Goal: Navigation & Orientation: Find specific page/section

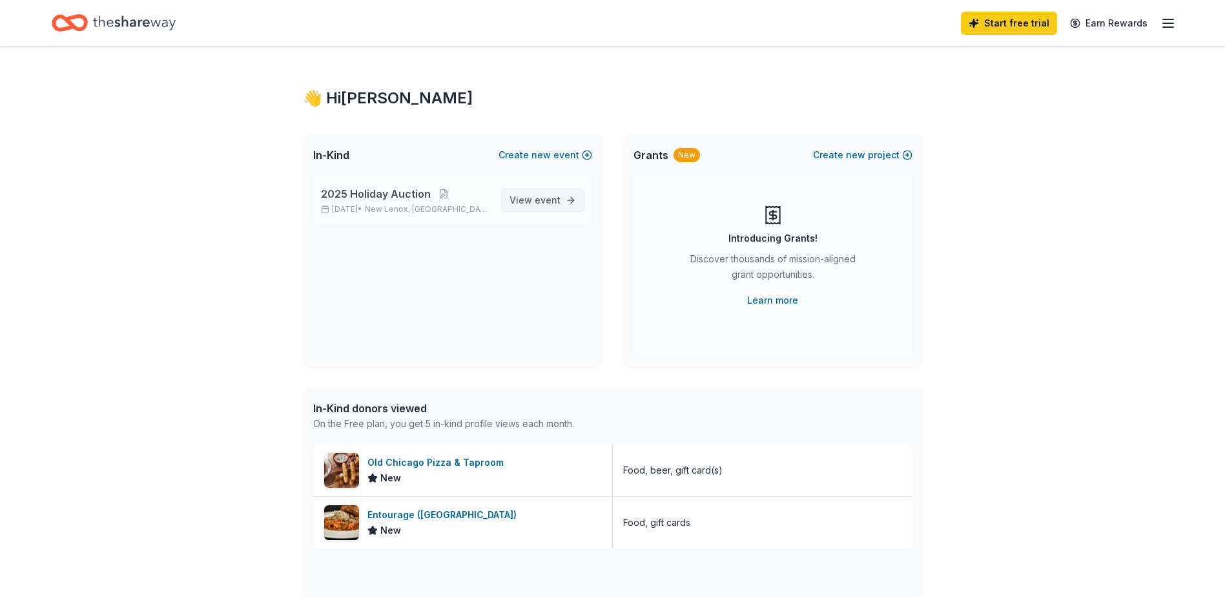
click at [549, 204] on span "event" at bounding box center [548, 199] width 26 height 11
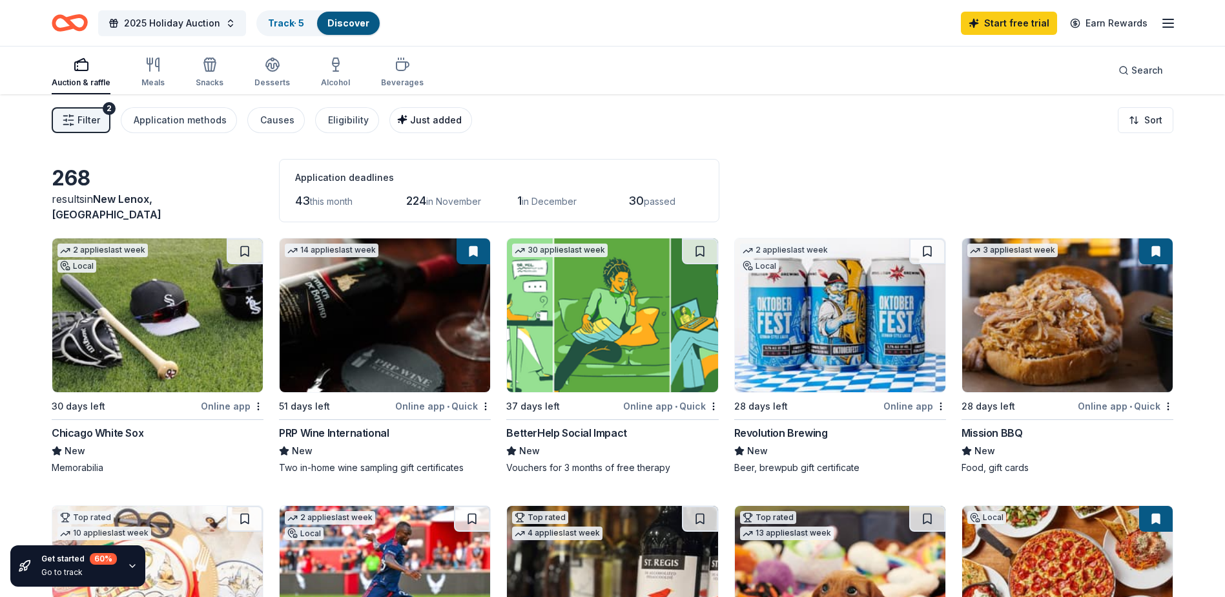
click at [399, 123] on icon "button" at bounding box center [402, 119] width 10 height 10
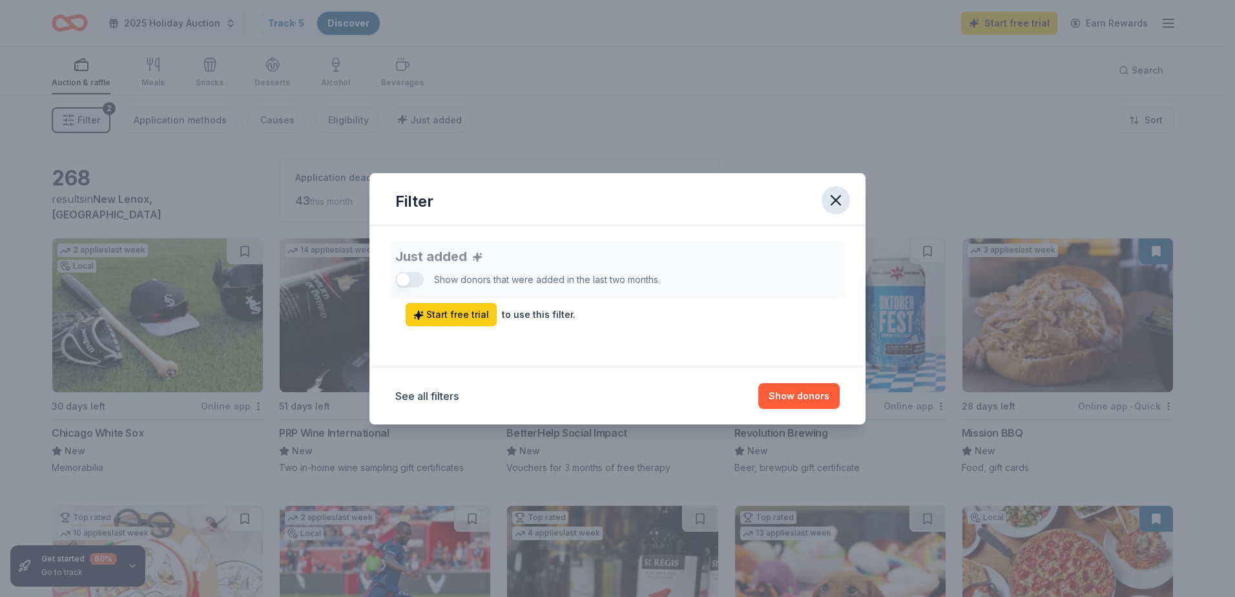
click at [834, 201] on icon "button" at bounding box center [836, 200] width 18 height 18
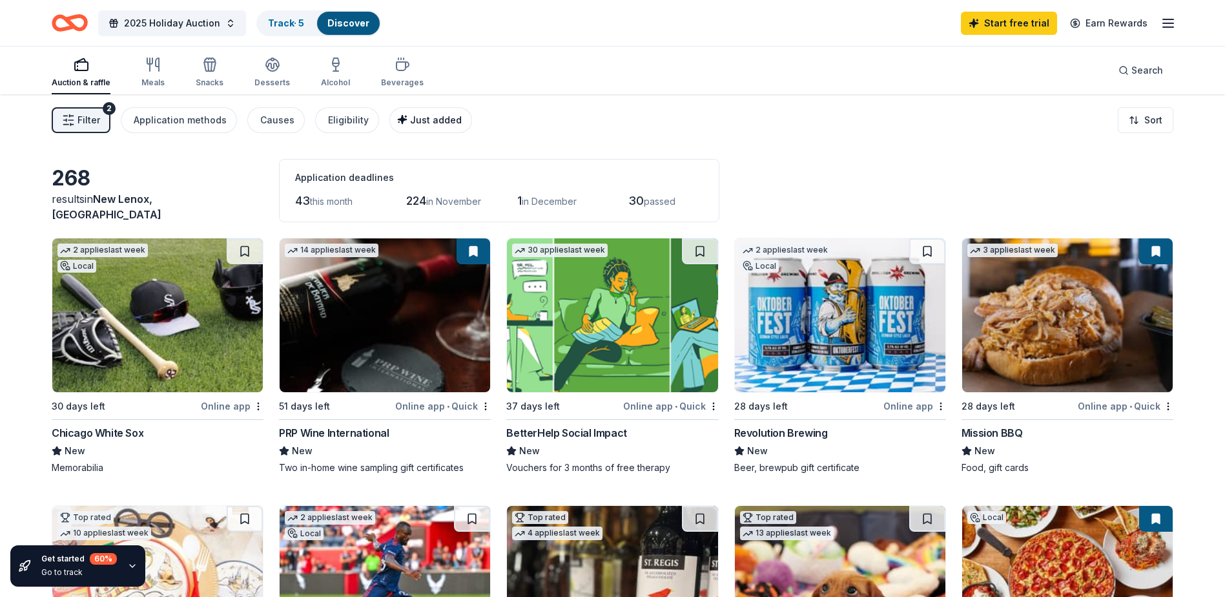
click at [435, 115] on span "Just added" at bounding box center [436, 119] width 52 height 11
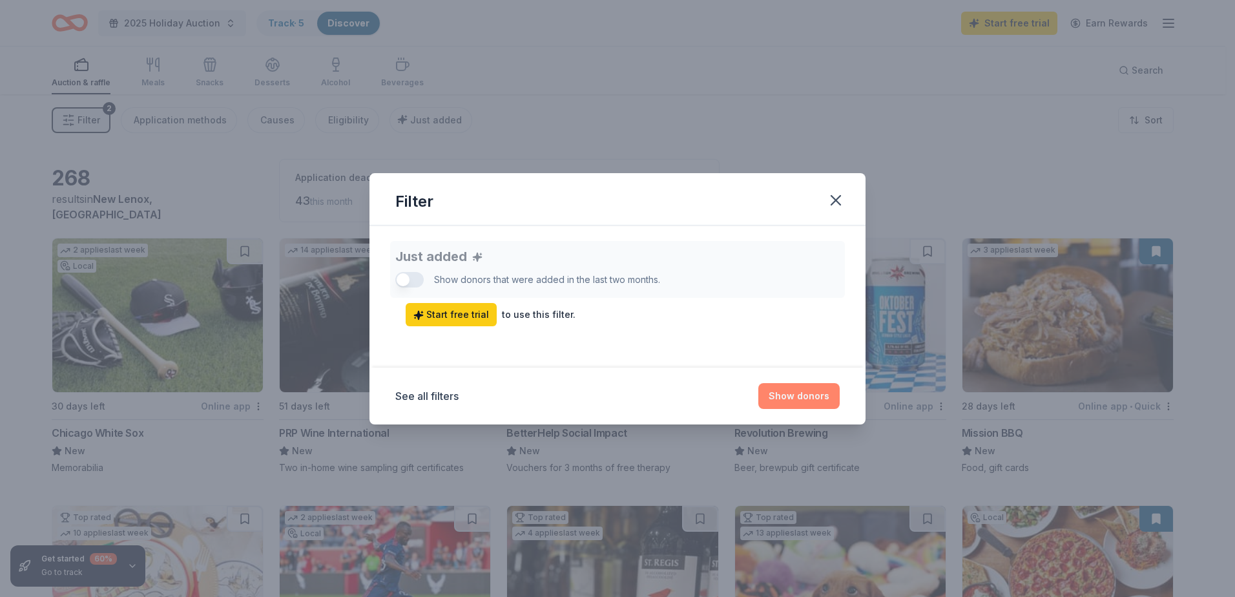
click at [797, 395] on button "Show donors" at bounding box center [798, 396] width 81 height 26
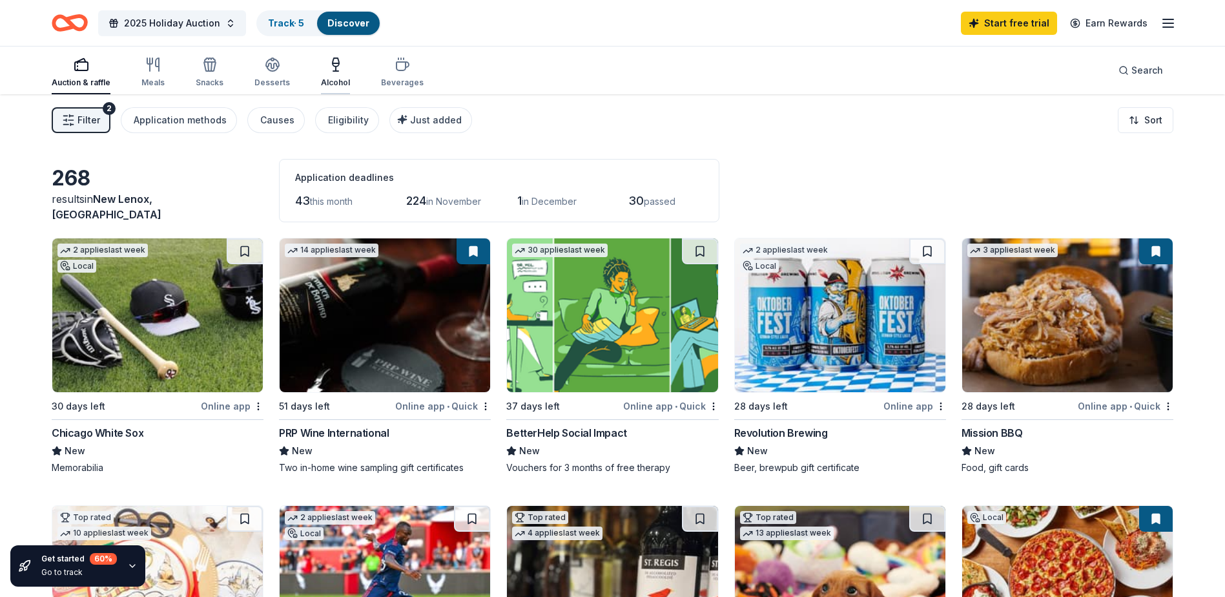
click at [329, 74] on div "Alcohol" at bounding box center [335, 72] width 29 height 31
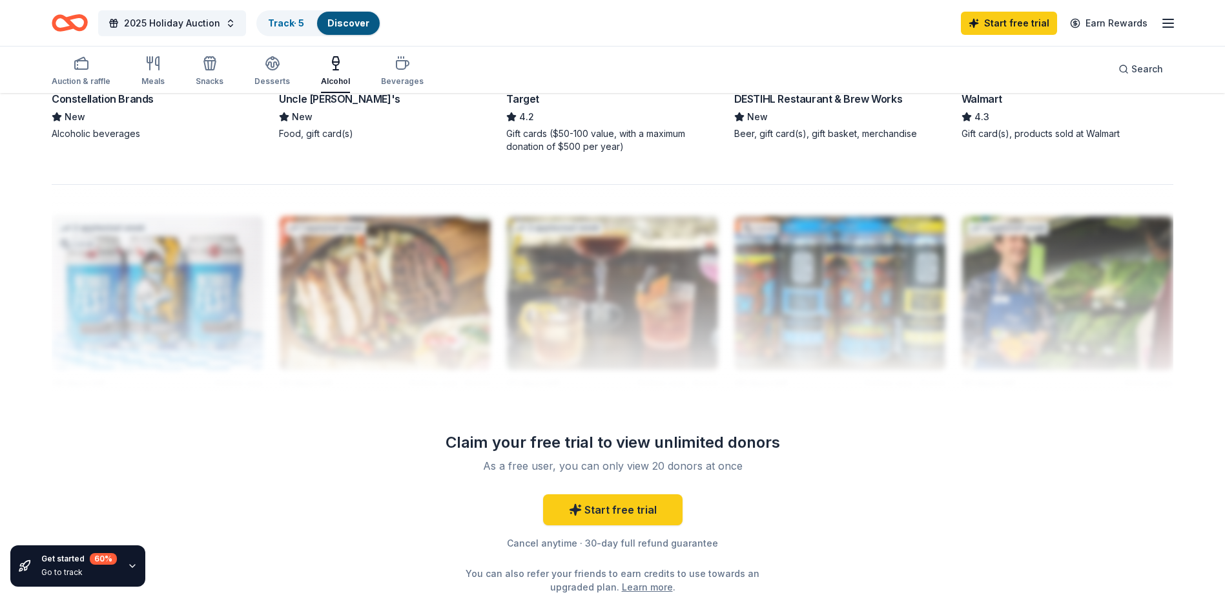
scroll to position [1163, 0]
